Goal: Task Accomplishment & Management: Manage account settings

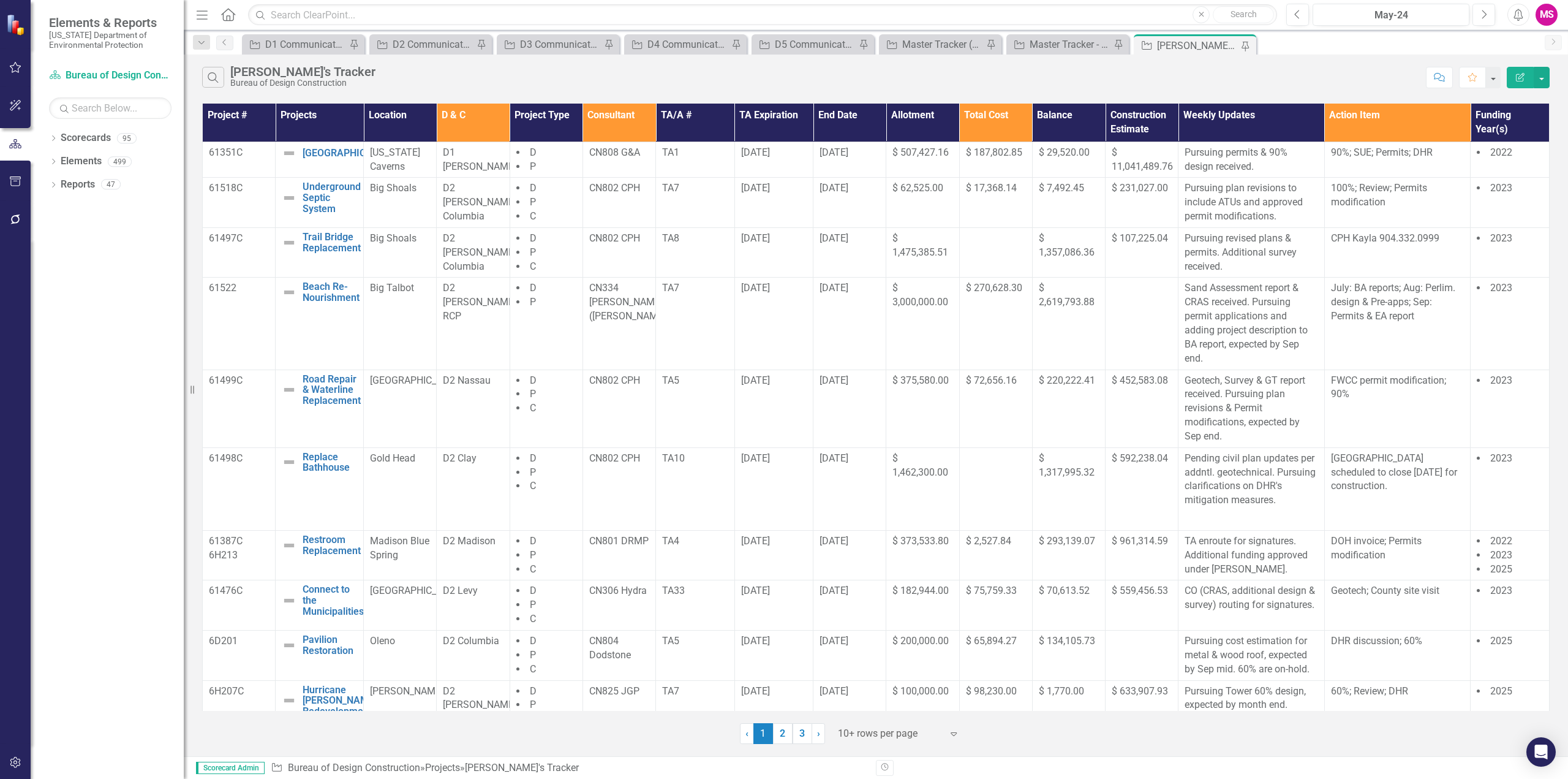
click at [203, 10] on icon "Menu" at bounding box center [202, 14] width 16 height 13
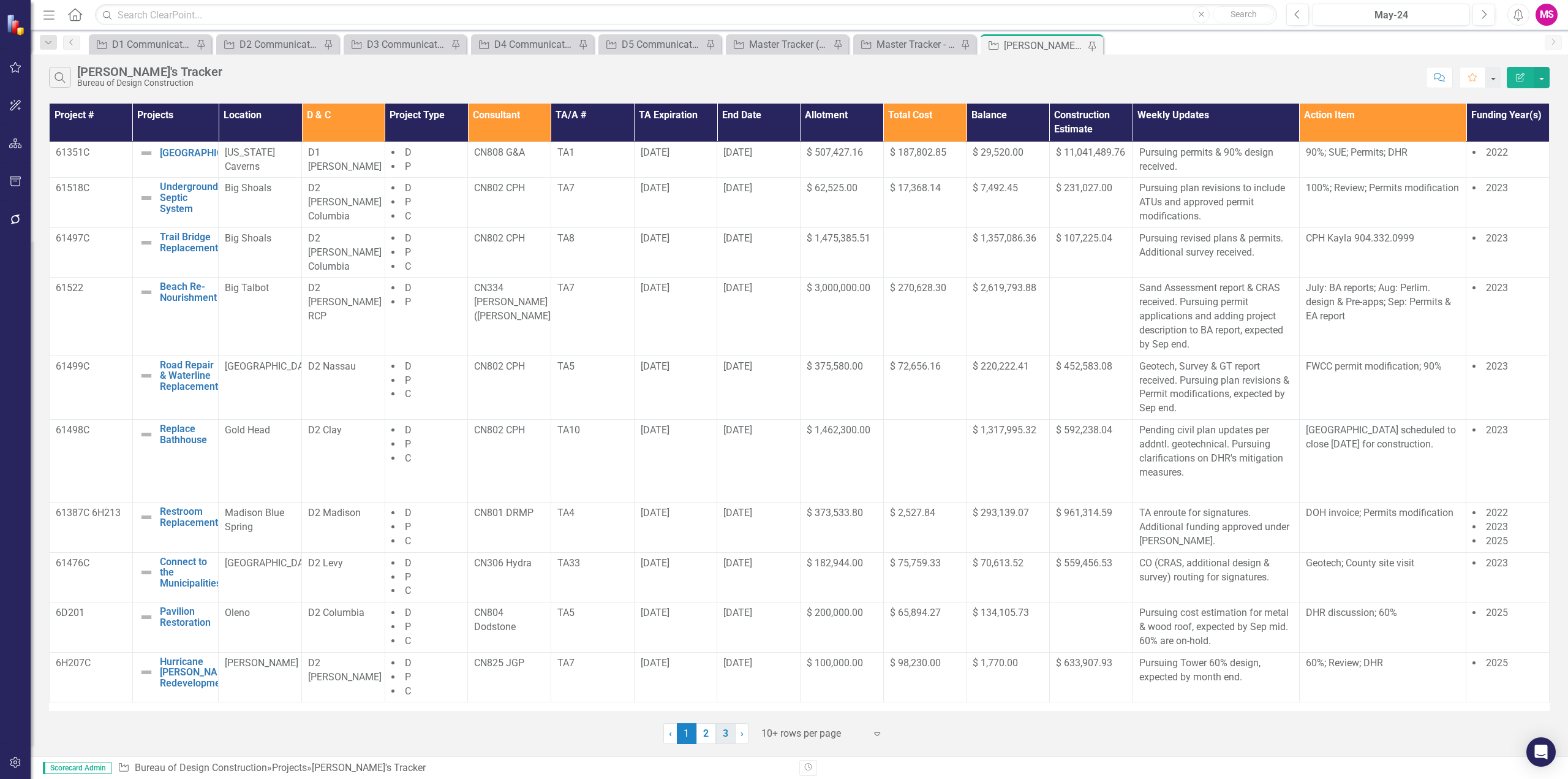
click at [727, 735] on link "3" at bounding box center [725, 734] width 20 height 21
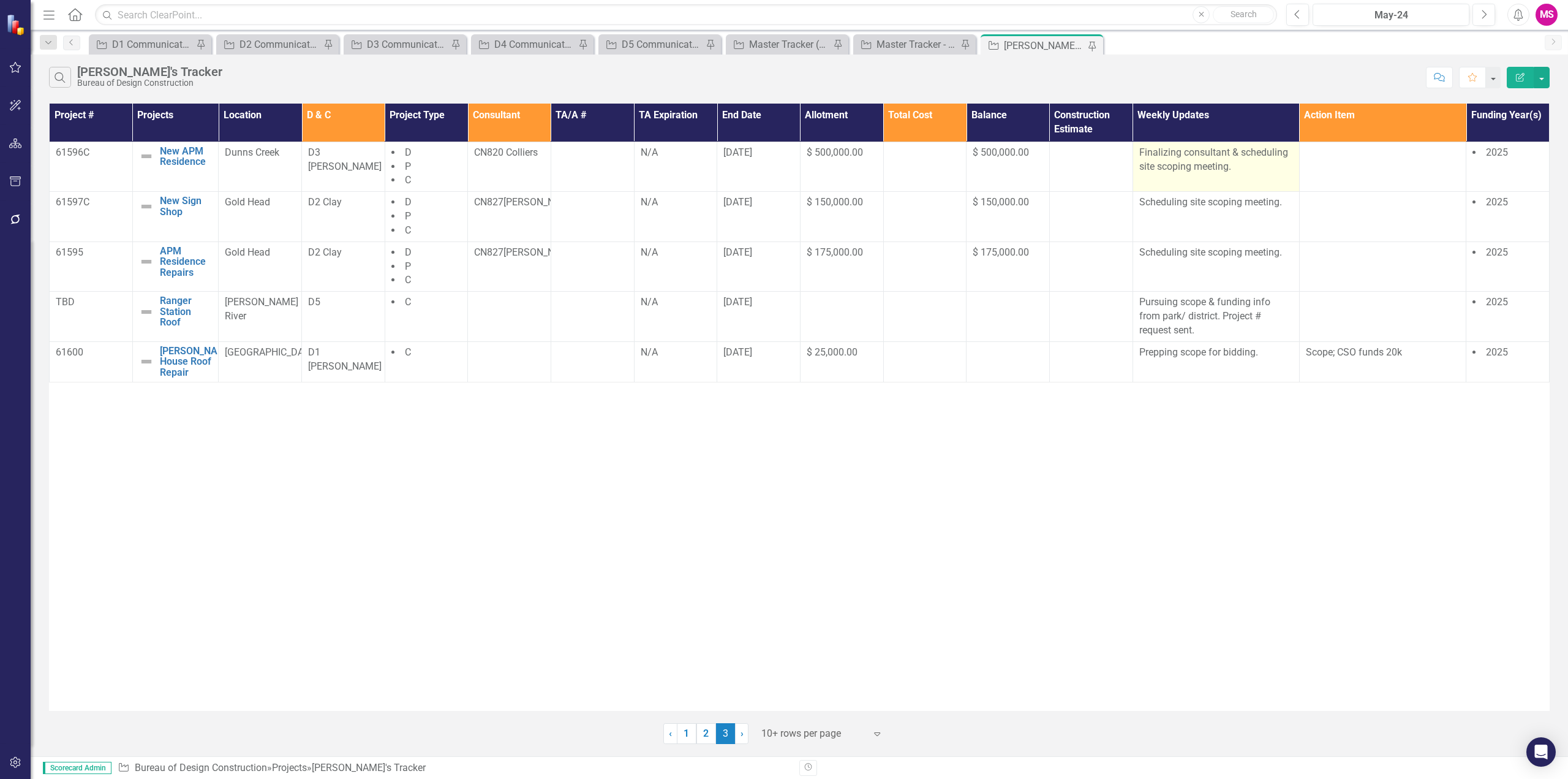
click at [1249, 163] on p "Finalizing consultant & scheduling site scoping meeting." at bounding box center [1216, 160] width 154 height 28
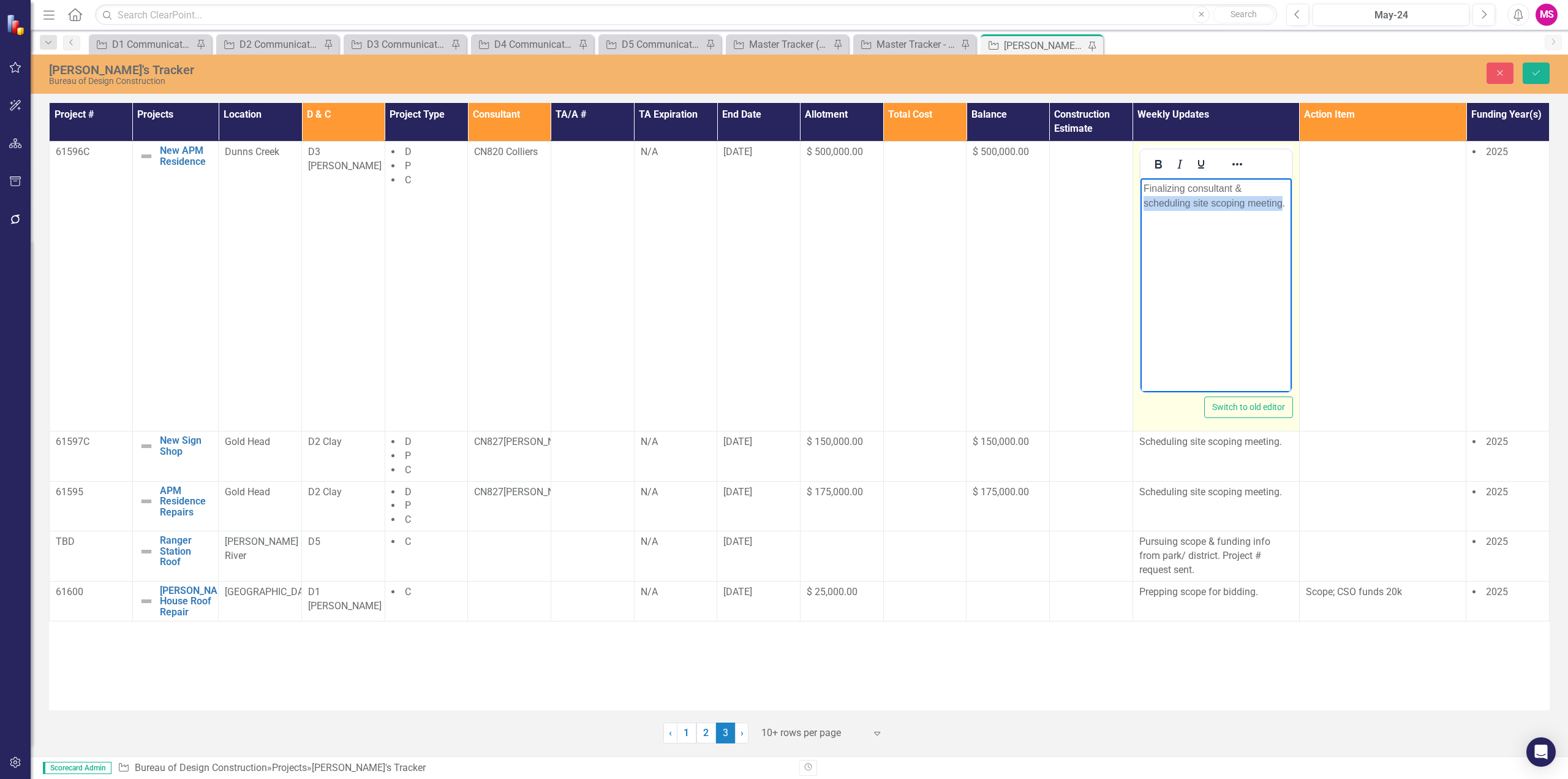
drag, startPoint x: 1261, startPoint y: 184, endPoint x: 1281, endPoint y: 202, distance: 26.9
click at [1281, 202] on p "Finalizing consultant & scheduling site scoping meeting." at bounding box center [1216, 196] width 145 height 30
click at [1193, 205] on p "Finalizing consultant & scheduling site scoping meeting." at bounding box center [1216, 196] width 145 height 30
click at [1179, 202] on p "Finalizing consultant & scheduling site scoping meeting." at bounding box center [1216, 196] width 145 height 30
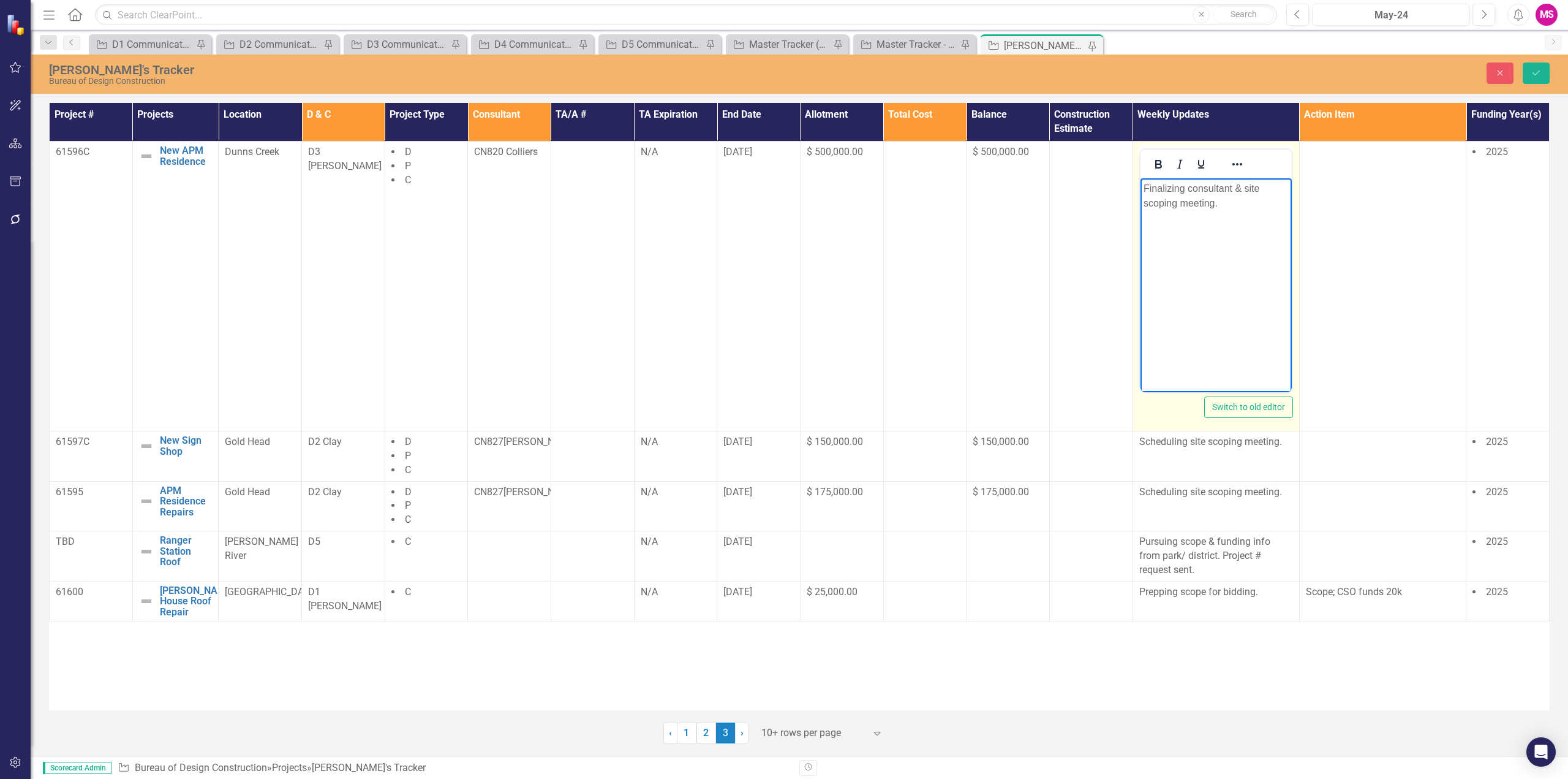
click at [1213, 202] on p "Finalizing consultant & site scoping meeting." at bounding box center [1216, 196] width 145 height 30
click at [1232, 202] on p "Finalizing consultant & site scoping meeting 9/18." at bounding box center [1216, 196] width 145 height 30
drag, startPoint x: 1217, startPoint y: 201, endPoint x: 1260, endPoint y: 198, distance: 43.1
click at [1260, 198] on p "Finalizing consultant & site scoping meeting 9/17-9/19." at bounding box center [1216, 196] width 145 height 30
copy p "9/17-9/19"
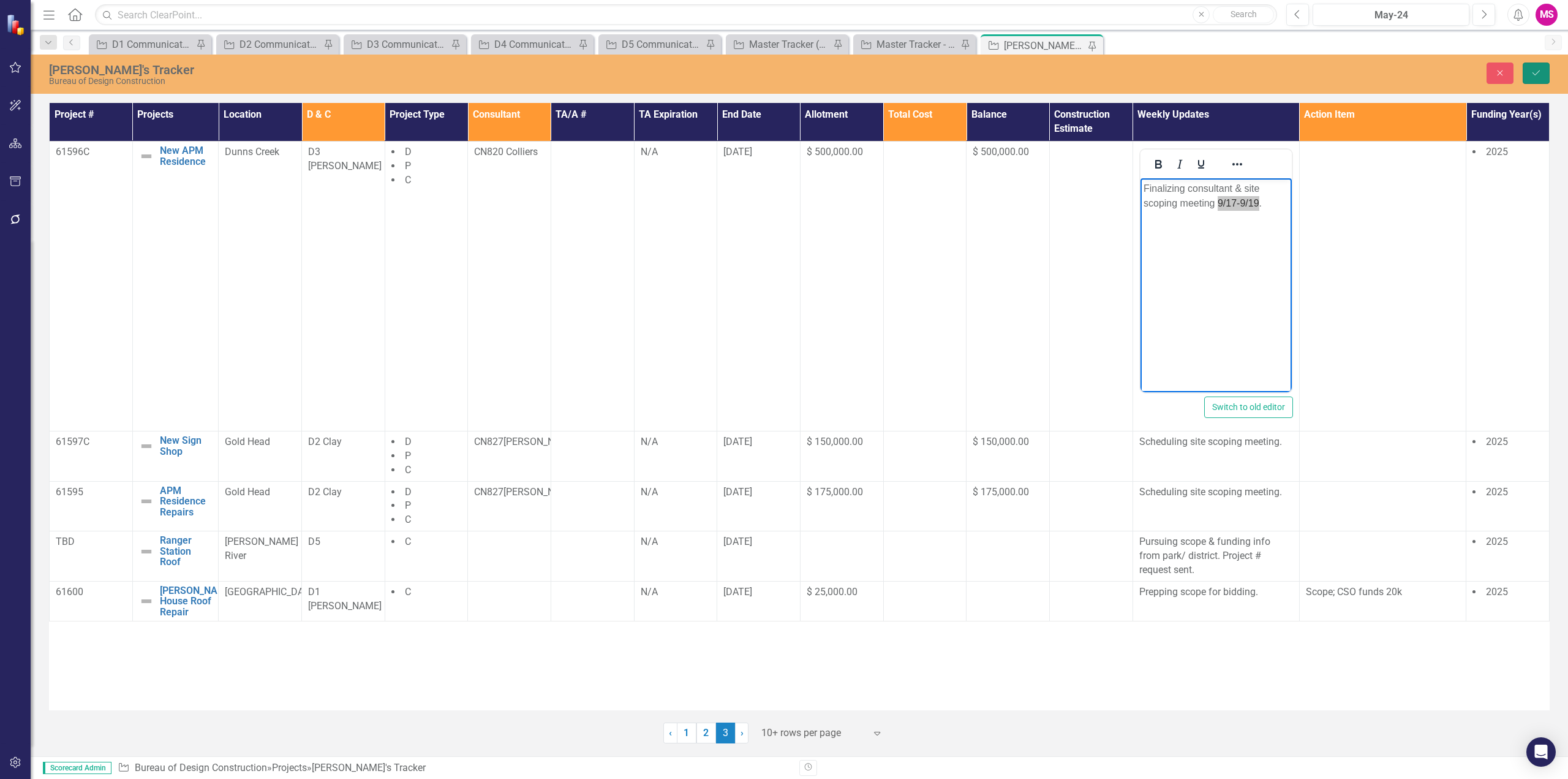
click at [1531, 70] on button "Save" at bounding box center [1536, 73] width 27 height 21
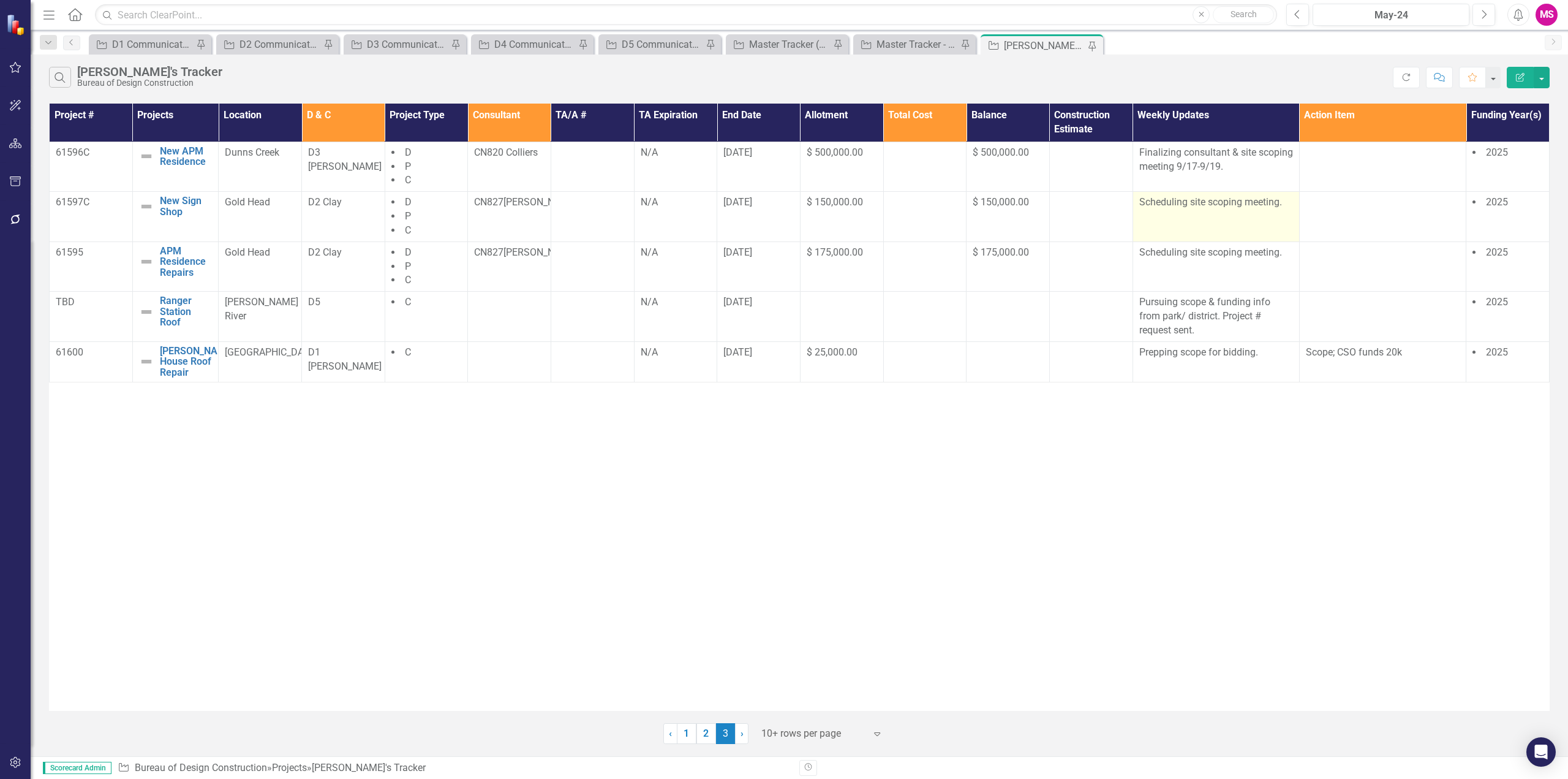
click at [1213, 202] on p "Scheduling site scoping meeting." at bounding box center [1216, 202] width 154 height 14
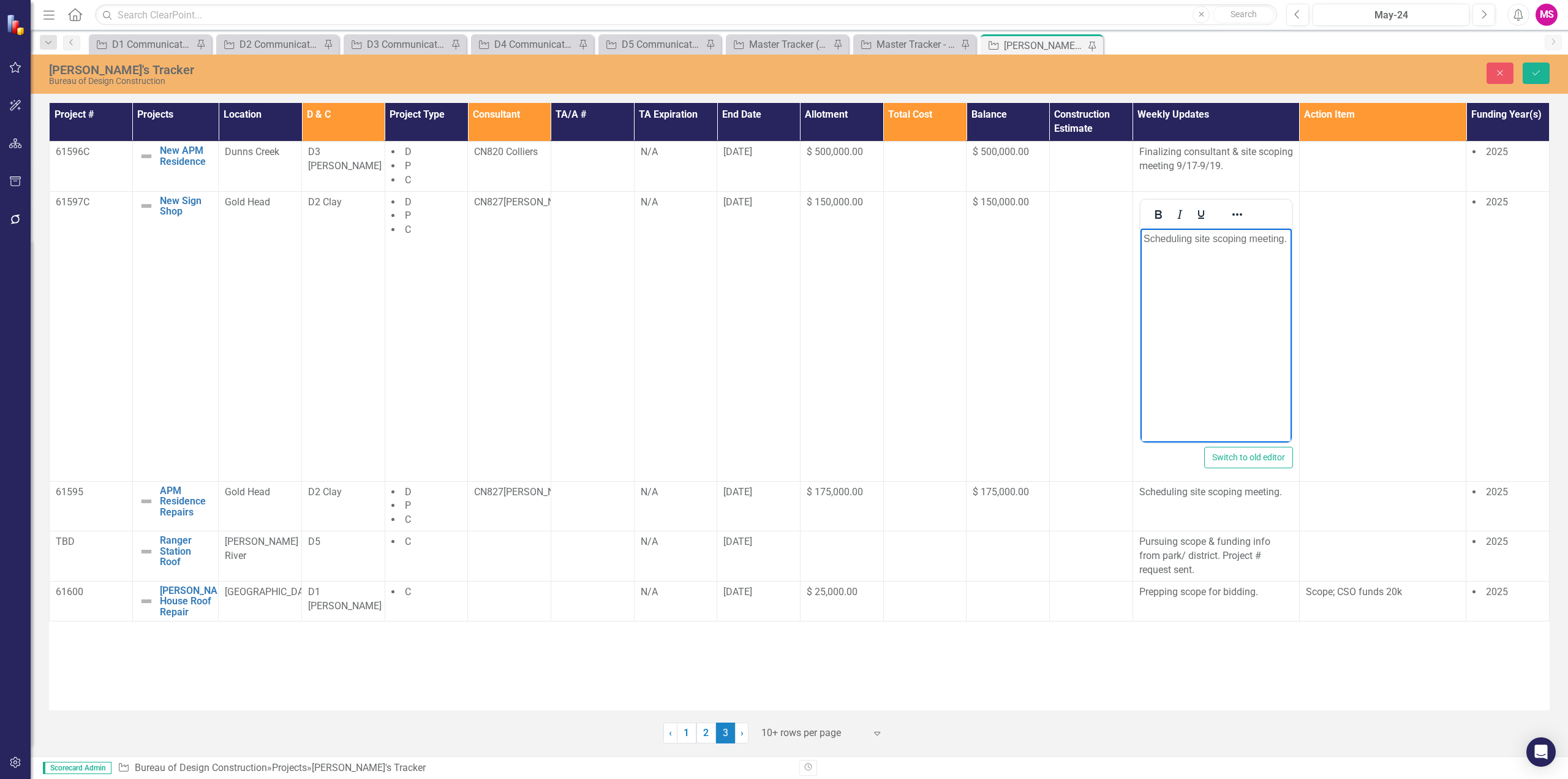
click at [1169, 238] on p "Scheduling site scoping meeting." at bounding box center [1216, 238] width 145 height 15
drag, startPoint x: 1149, startPoint y: 238, endPoint x: 1198, endPoint y: 235, distance: 49.1
click at [1198, 235] on p "Scheduling site scoping meeting." at bounding box center [1216, 238] width 145 height 15
click at [1235, 238] on p "Site scoping meeting." at bounding box center [1216, 238] width 145 height 15
click at [1531, 73] on icon "Save" at bounding box center [1537, 73] width 11 height 9
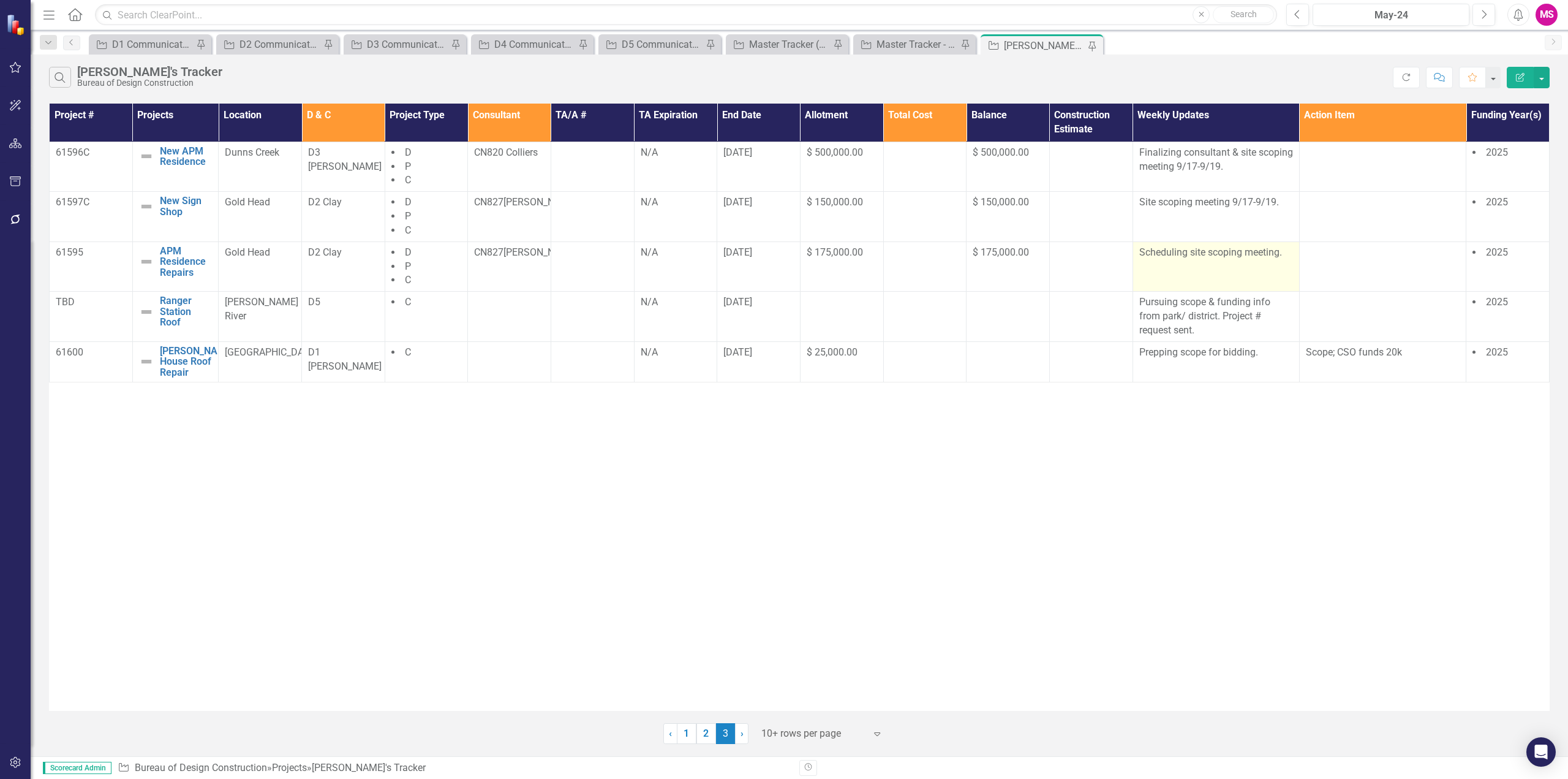
click at [1247, 252] on p "Scheduling site scoping meeting." at bounding box center [1216, 253] width 154 height 14
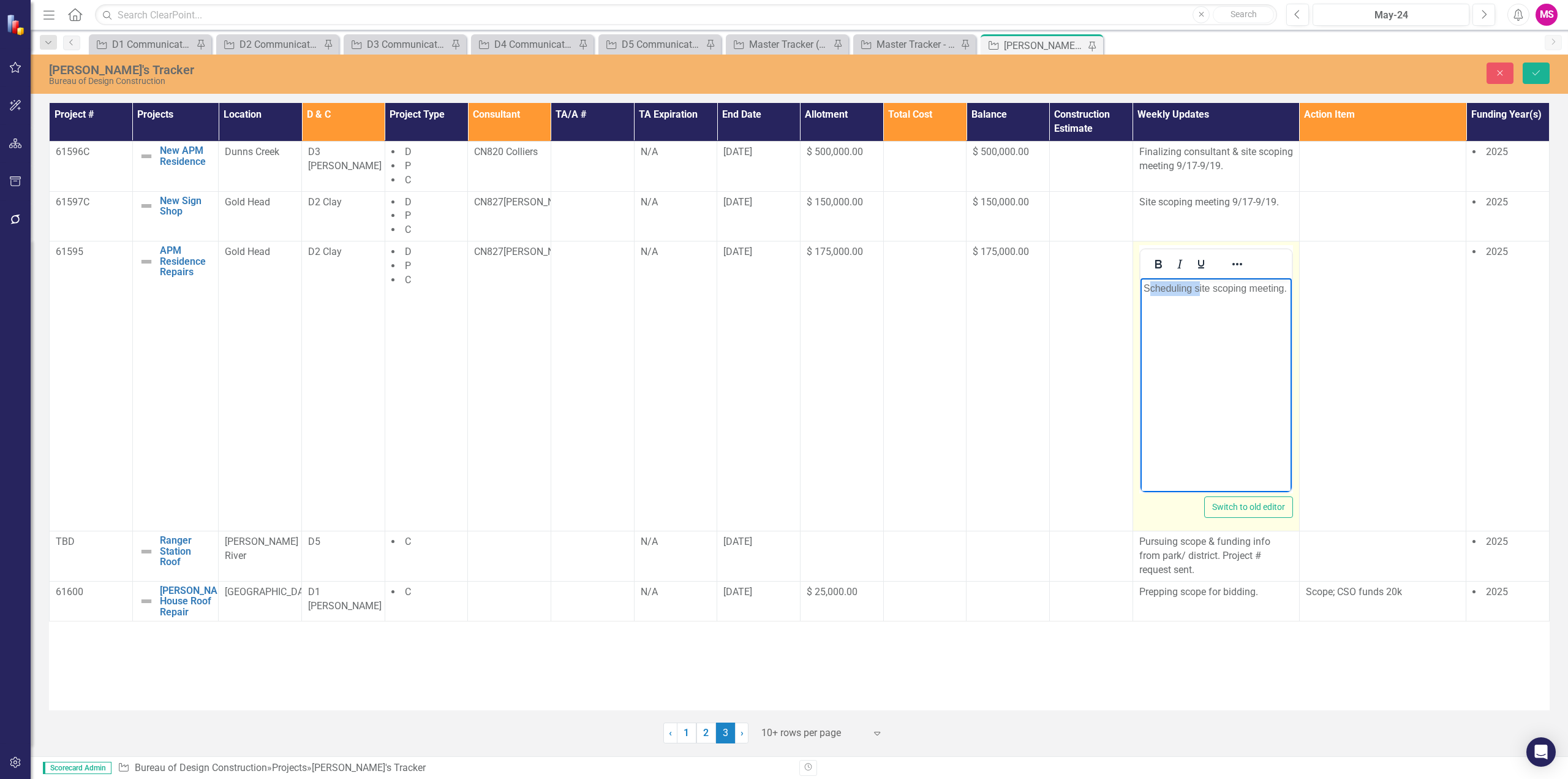
drag, startPoint x: 1150, startPoint y: 288, endPoint x: 1197, endPoint y: 285, distance: 47.1
click at [1197, 285] on p "Scheduling site scoping meeting." at bounding box center [1216, 288] width 145 height 15
drag, startPoint x: 1149, startPoint y: 288, endPoint x: 1197, endPoint y: 285, distance: 48.1
click at [1197, 285] on p "Scheduling site scoping meeting." at bounding box center [1216, 288] width 145 height 15
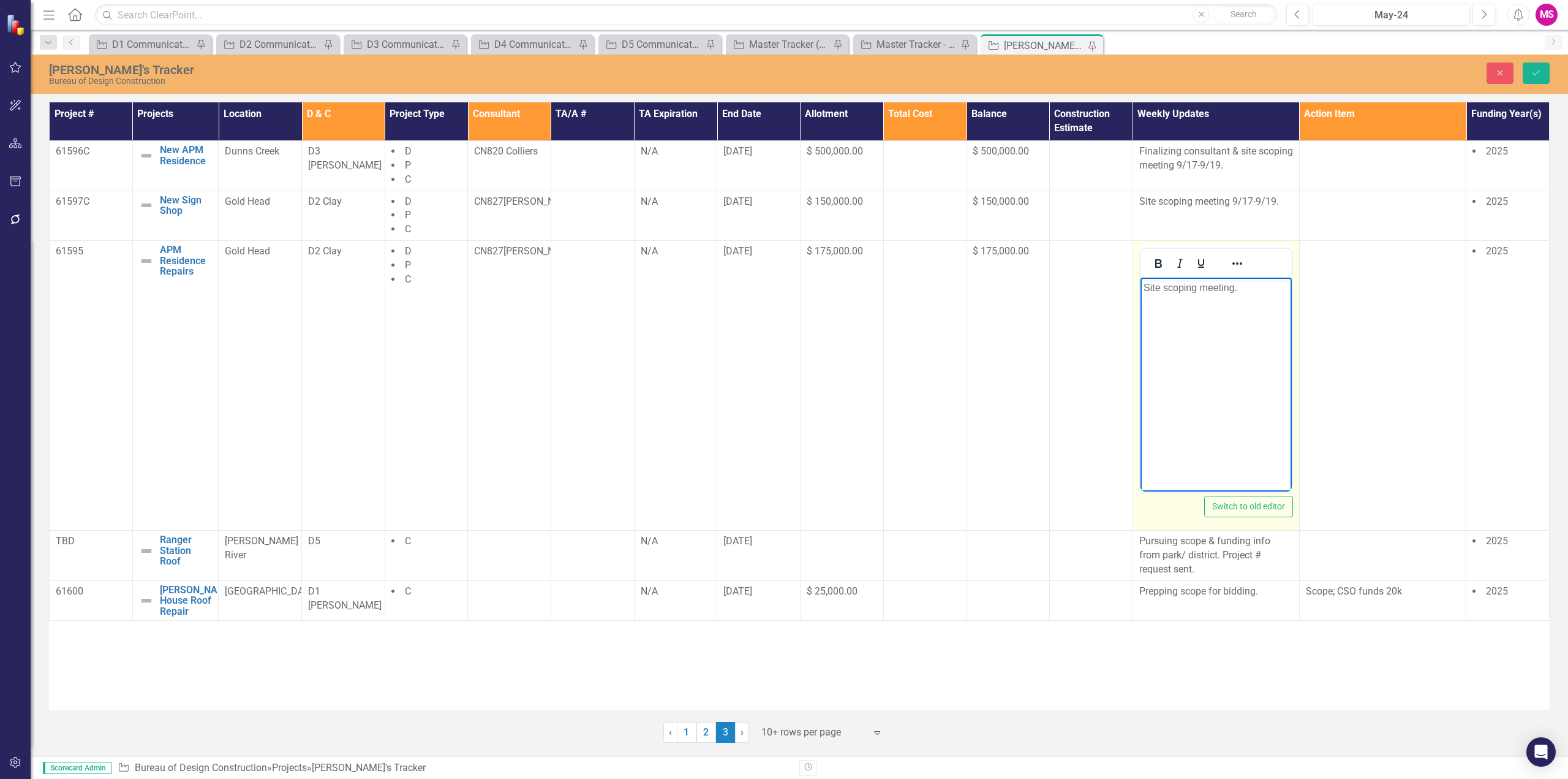
click at [1231, 288] on p "Site scoping meeting." at bounding box center [1216, 288] width 145 height 15
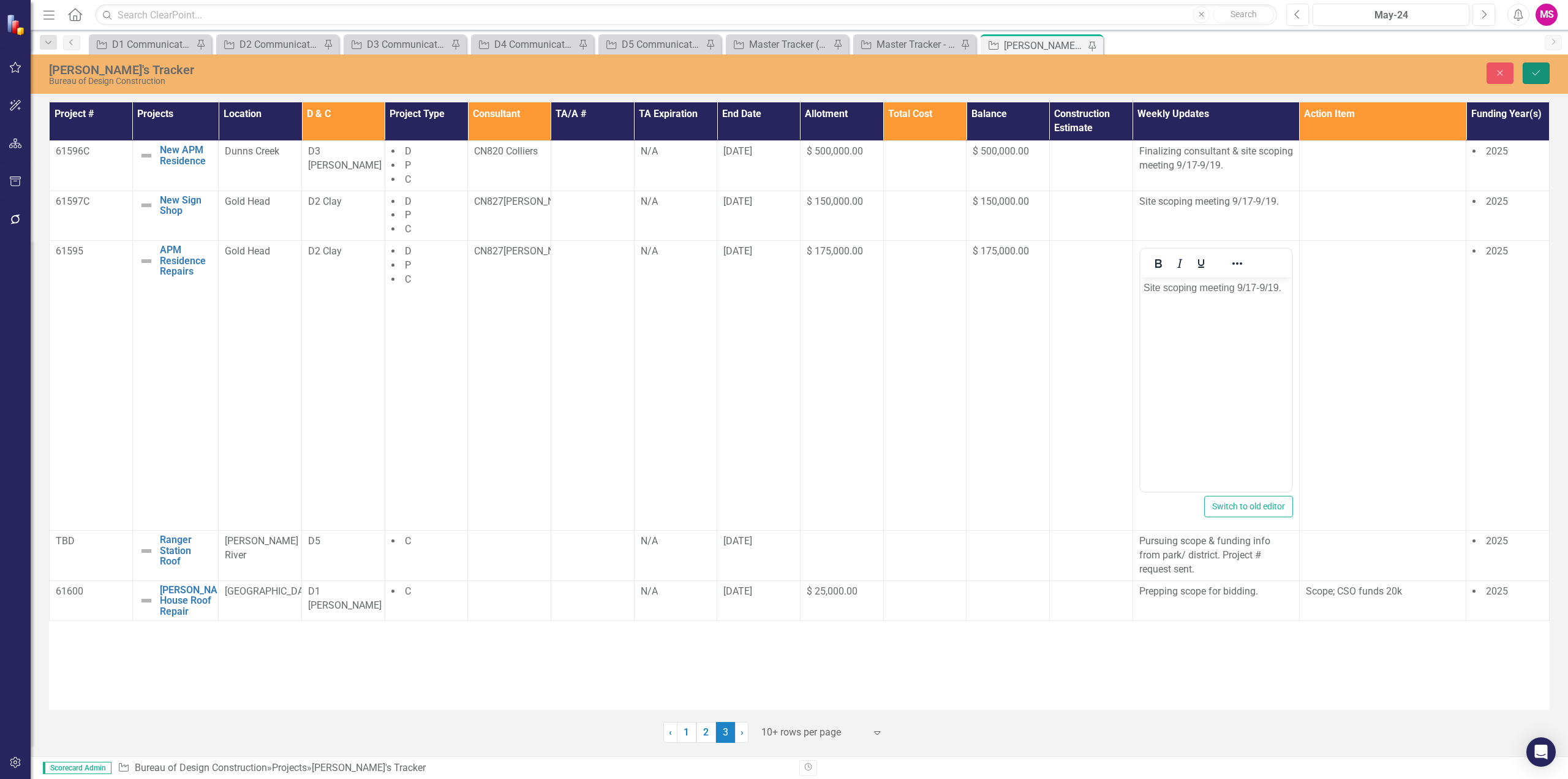
click at [1531, 78] on button "Save" at bounding box center [1536, 73] width 27 height 21
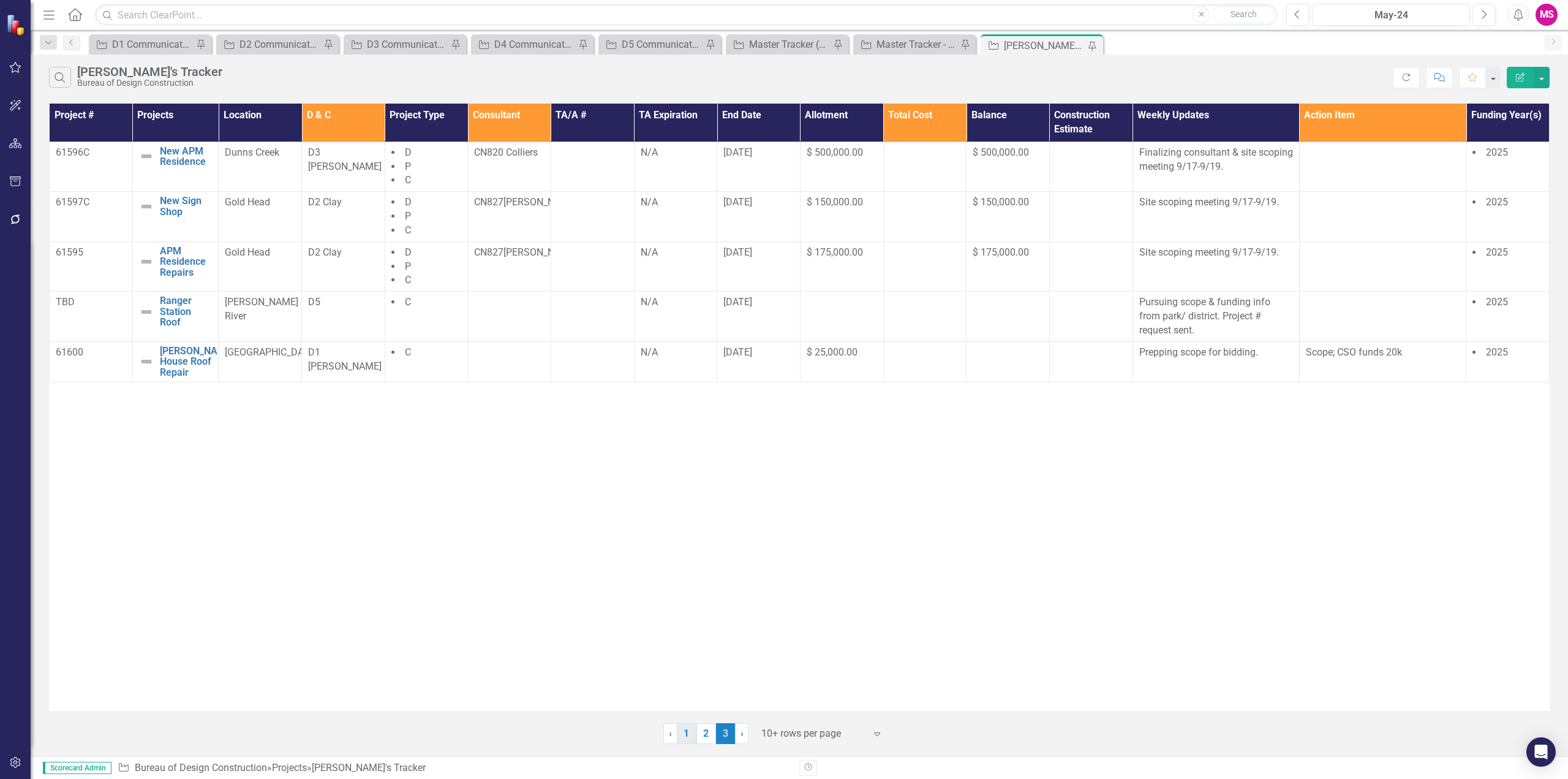
click at [683, 738] on link "1" at bounding box center [686, 734] width 20 height 21
